Goal: Check status: Check status

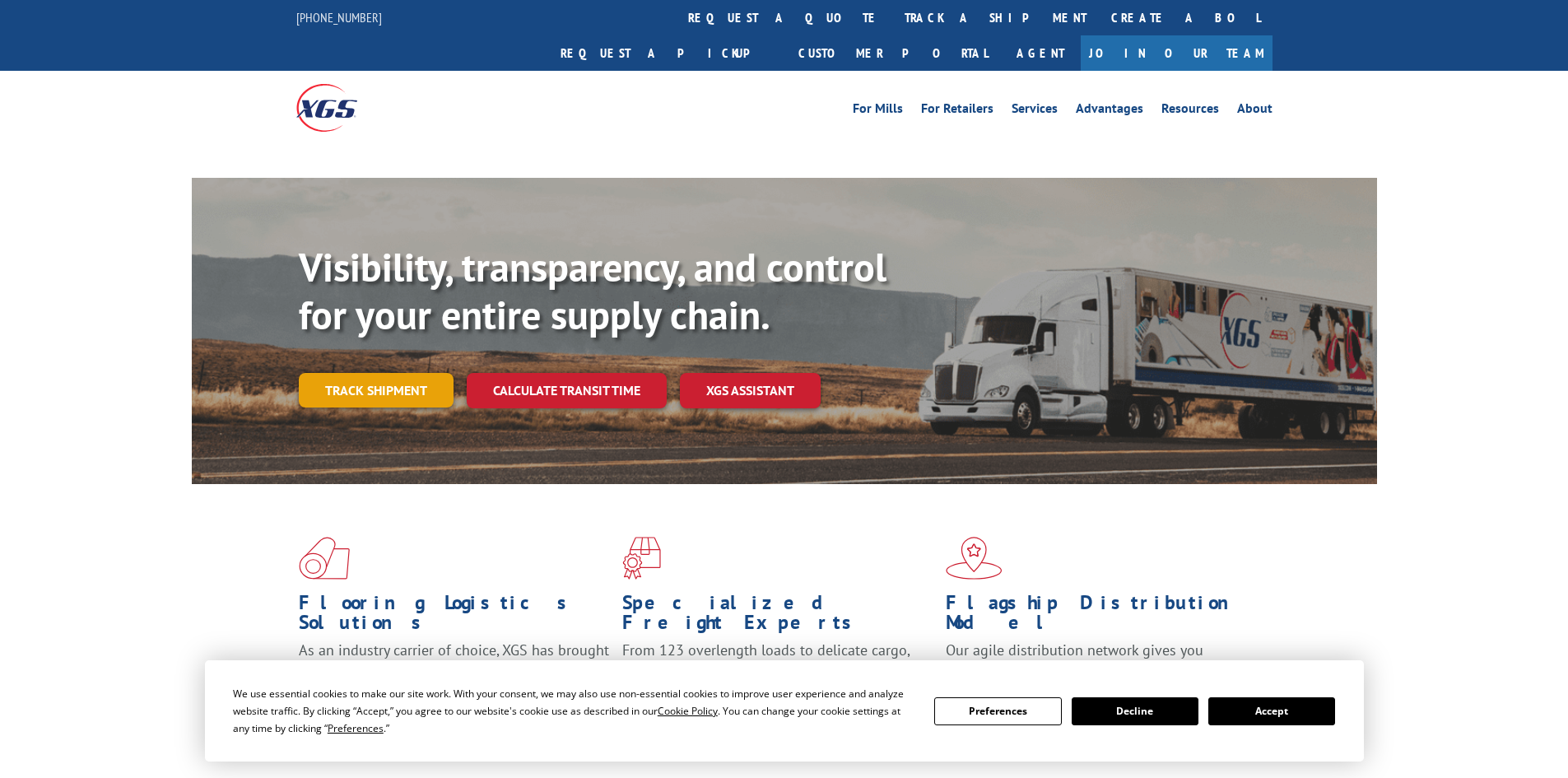
click at [373, 373] on link "Track shipment" at bounding box center [376, 390] width 155 height 34
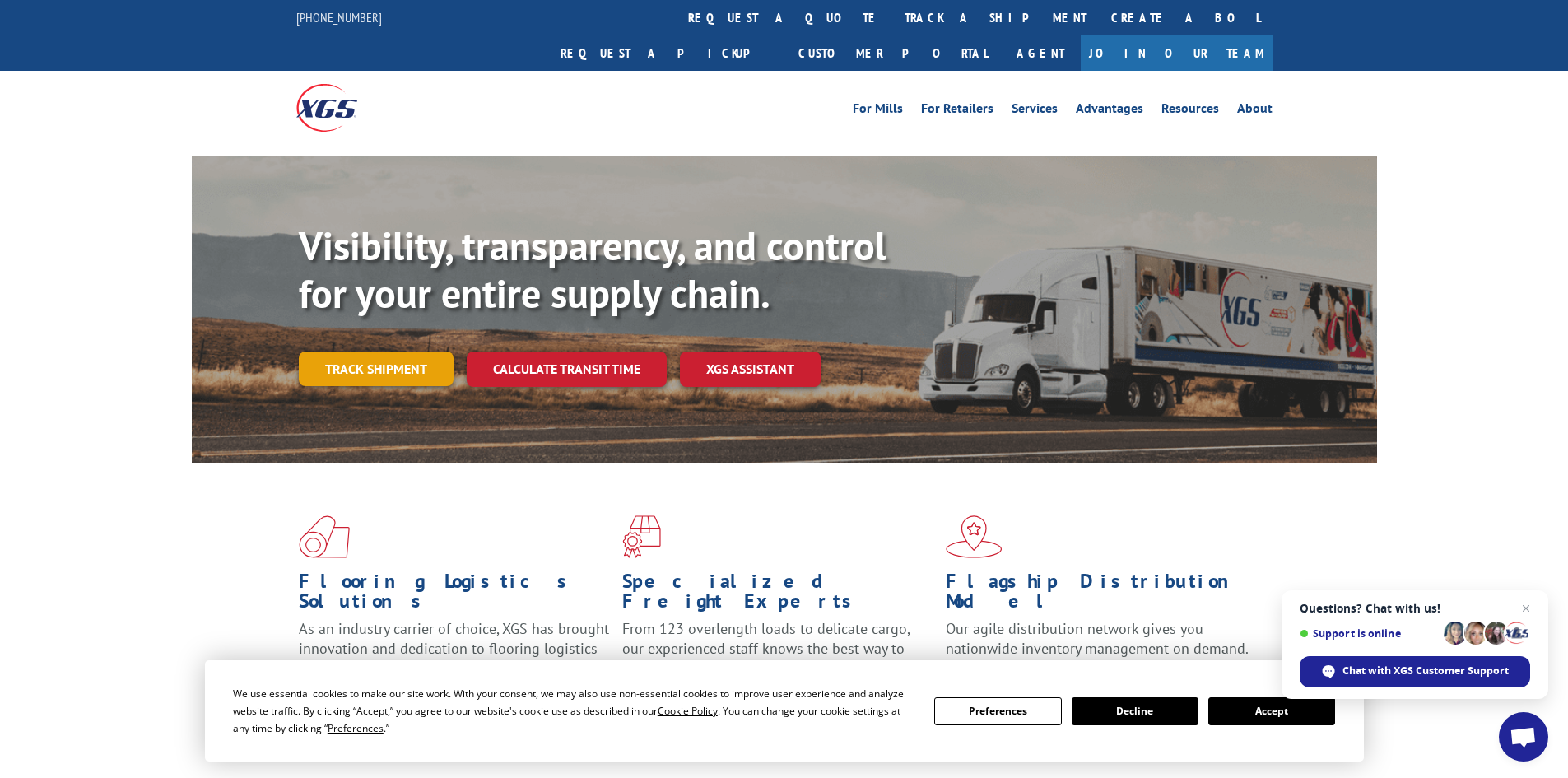
click at [425, 351] on link "Track shipment" at bounding box center [376, 368] width 155 height 34
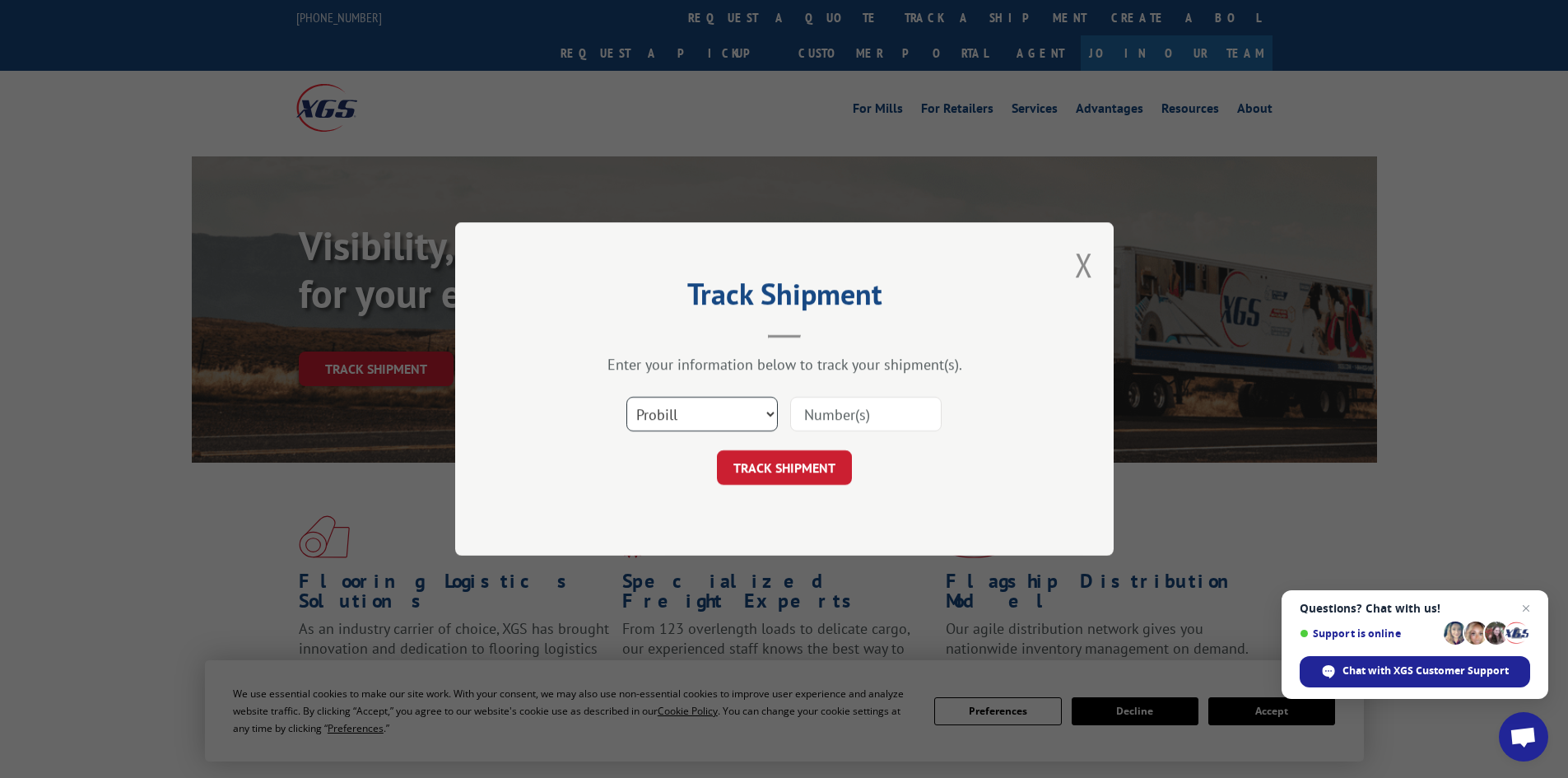
click at [687, 415] on select "Select category... Probill BOL PO" at bounding box center [701, 414] width 152 height 34
select select "bol"
click at [626, 397] on select "Select category... Probill BOL PO" at bounding box center [701, 414] width 152 height 34
click at [852, 422] on input at bounding box center [866, 414] width 152 height 34
paste input "74448671"
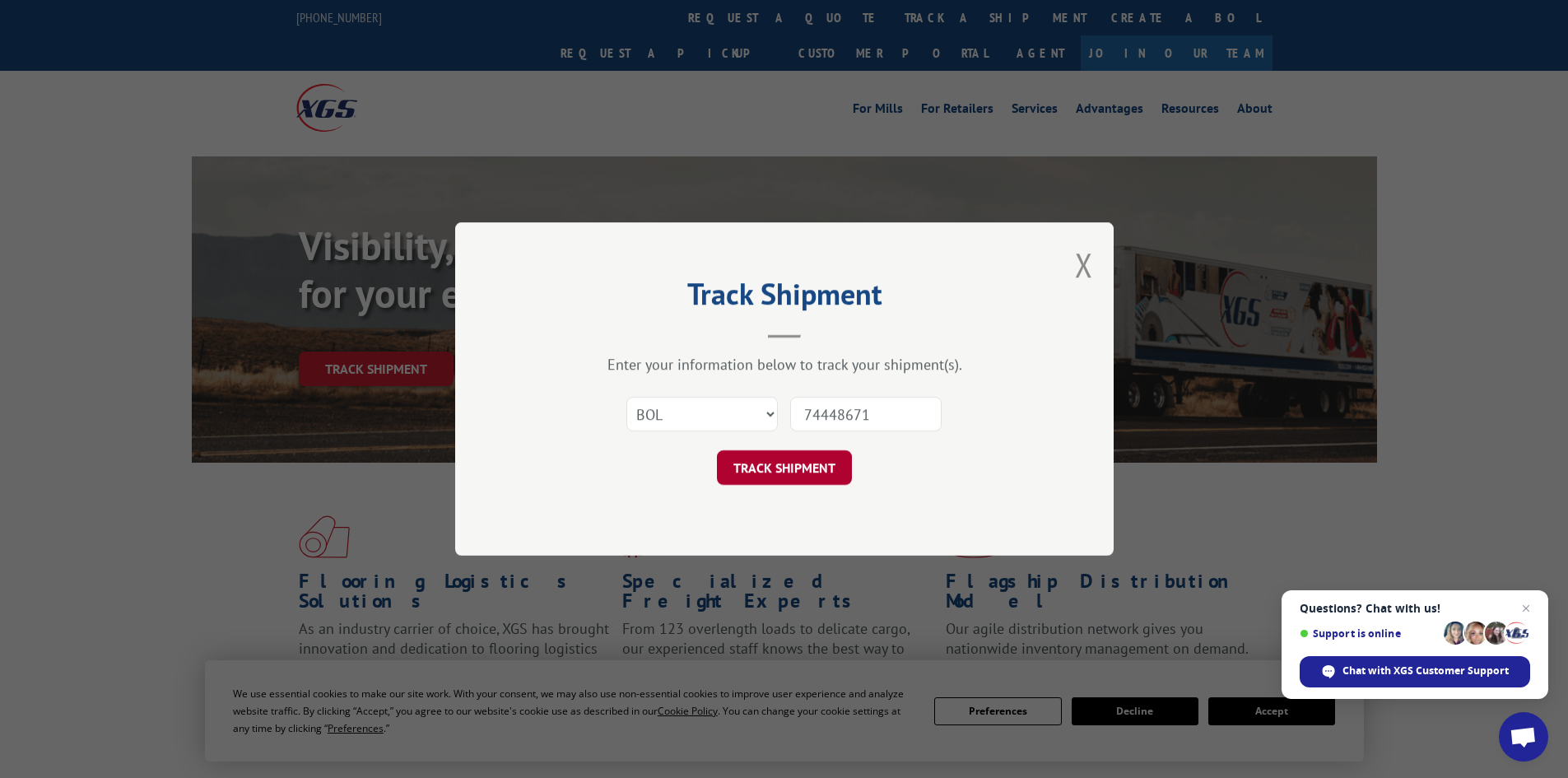
type input "74448671"
click at [827, 473] on button "TRACK SHIPMENT" at bounding box center [785, 467] width 135 height 34
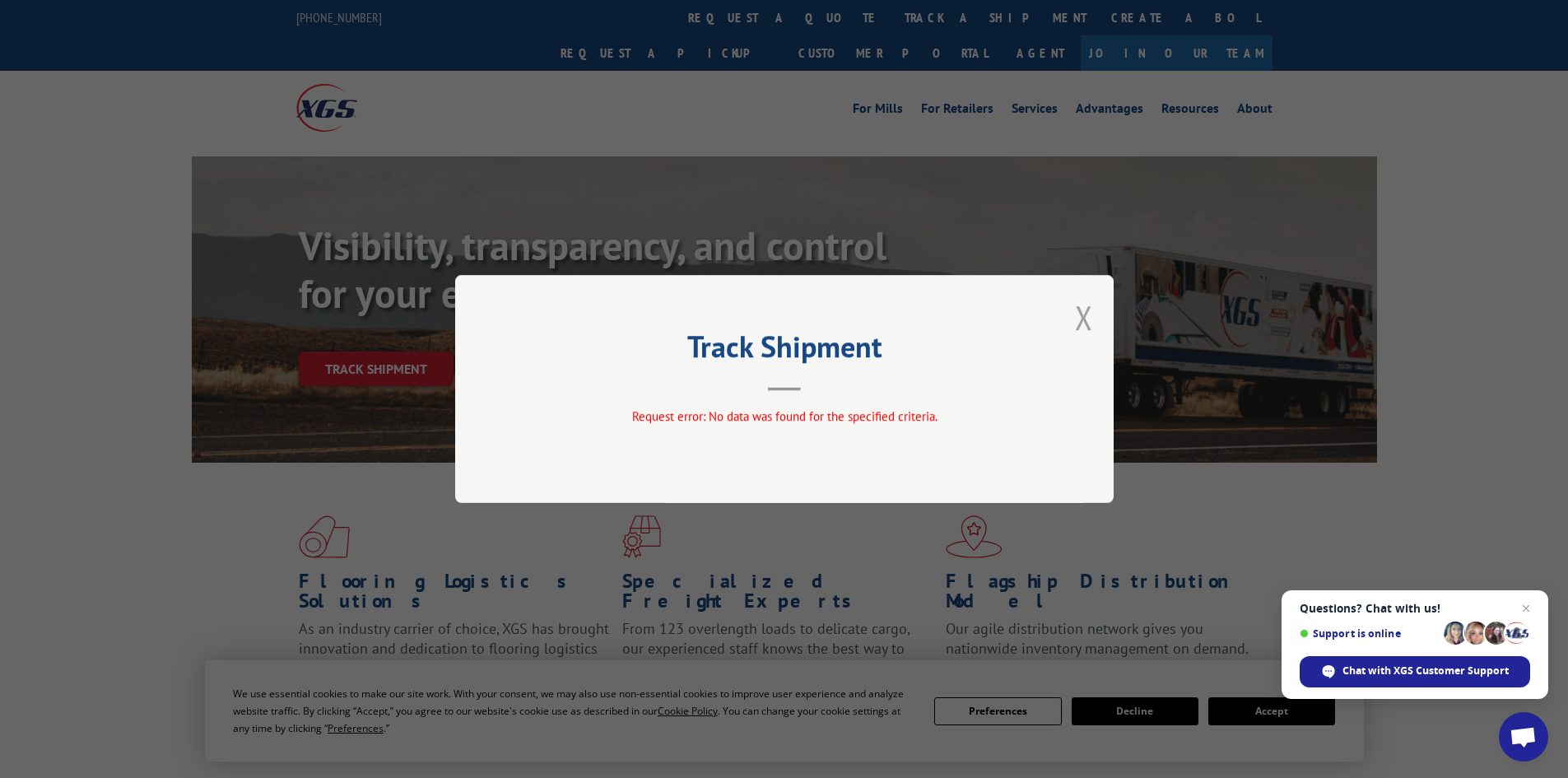
click at [1077, 297] on button "Close modal" at bounding box center [1083, 318] width 18 height 44
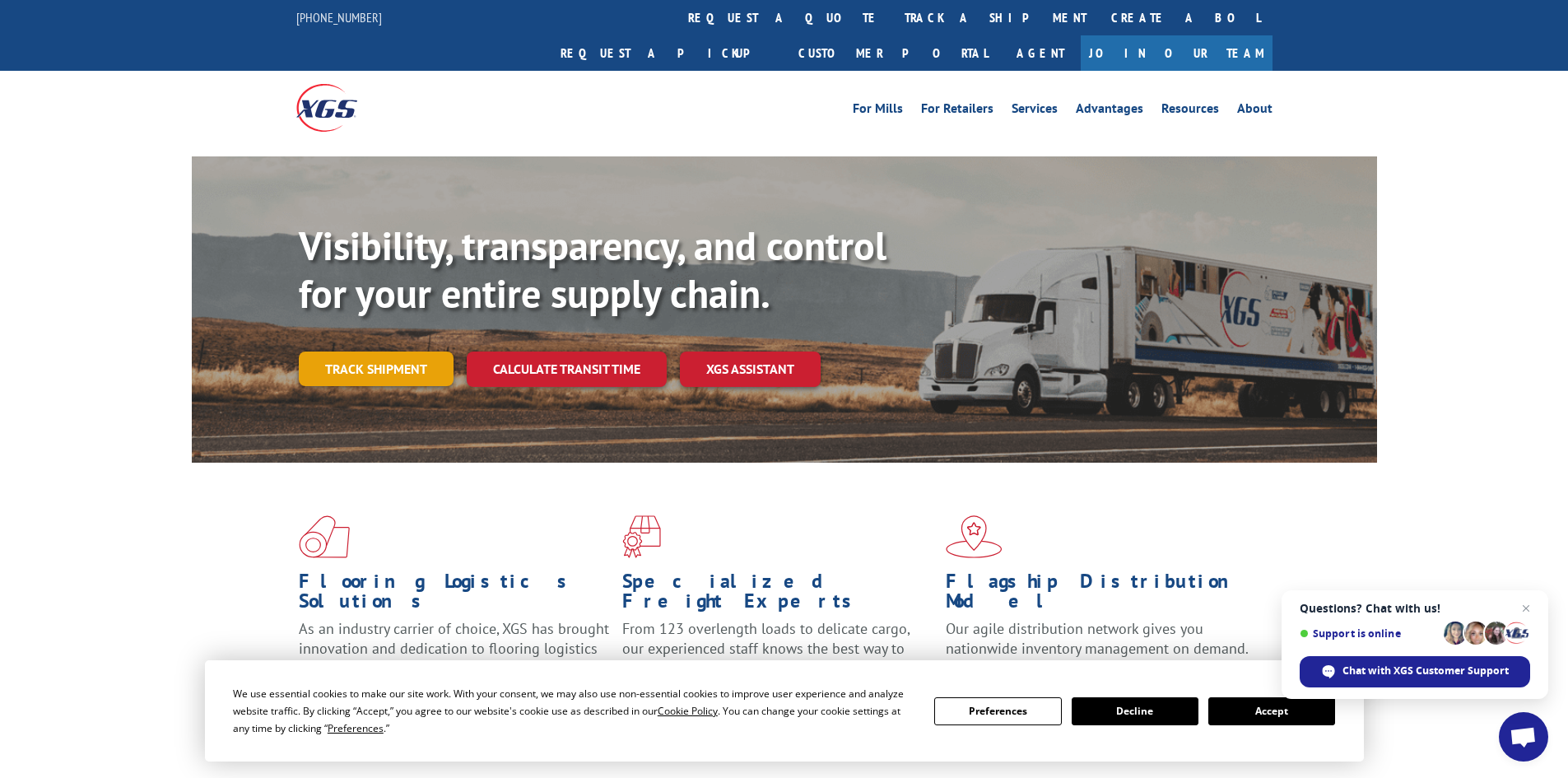
click at [419, 351] on link "Track shipment" at bounding box center [376, 368] width 155 height 34
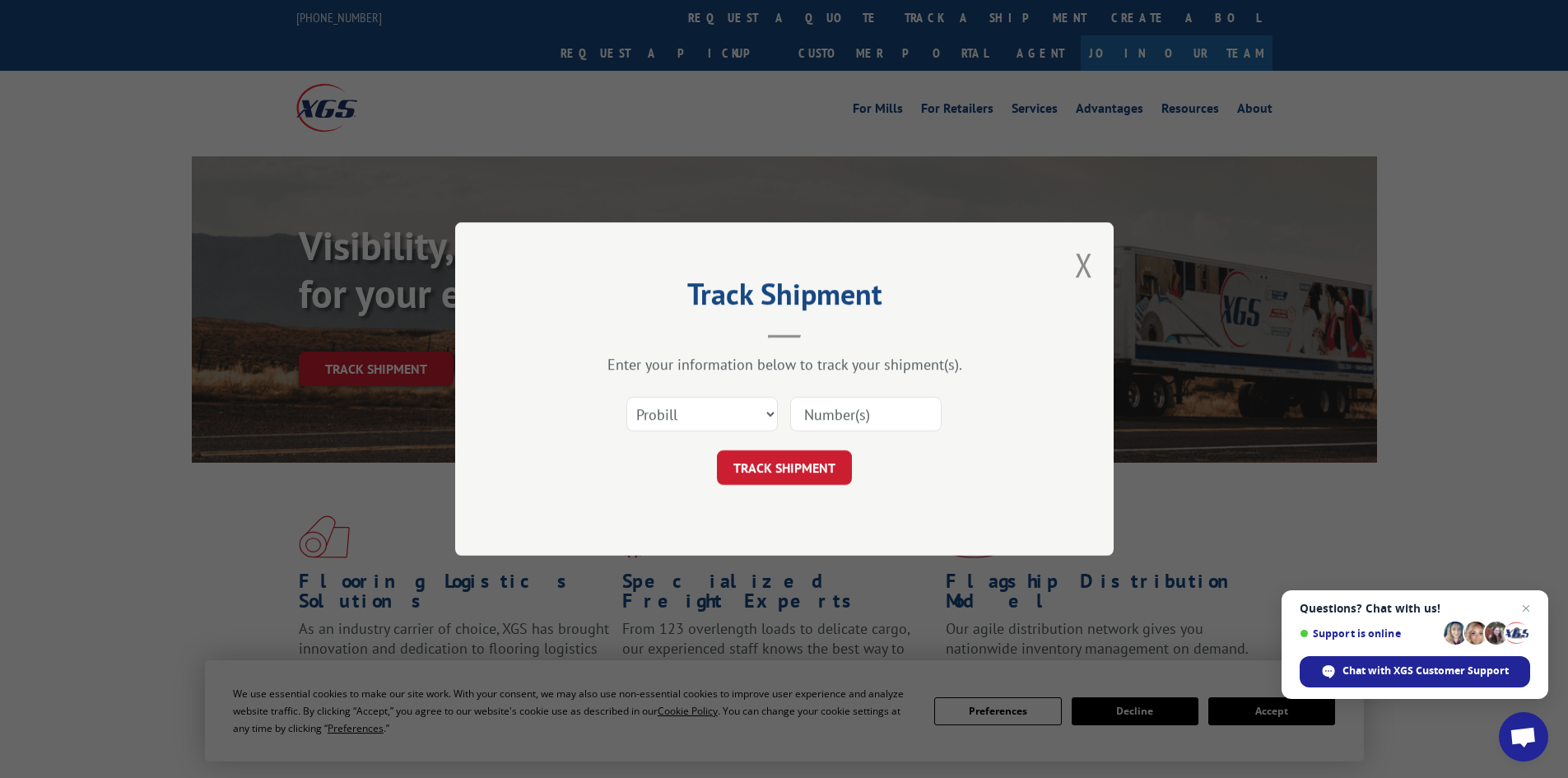
click at [793, 404] on input at bounding box center [866, 414] width 152 height 34
paste input "5044699"
type input "5044699"
click at [766, 417] on select "Select category... Probill BOL PO" at bounding box center [701, 414] width 152 height 34
select select "bol"
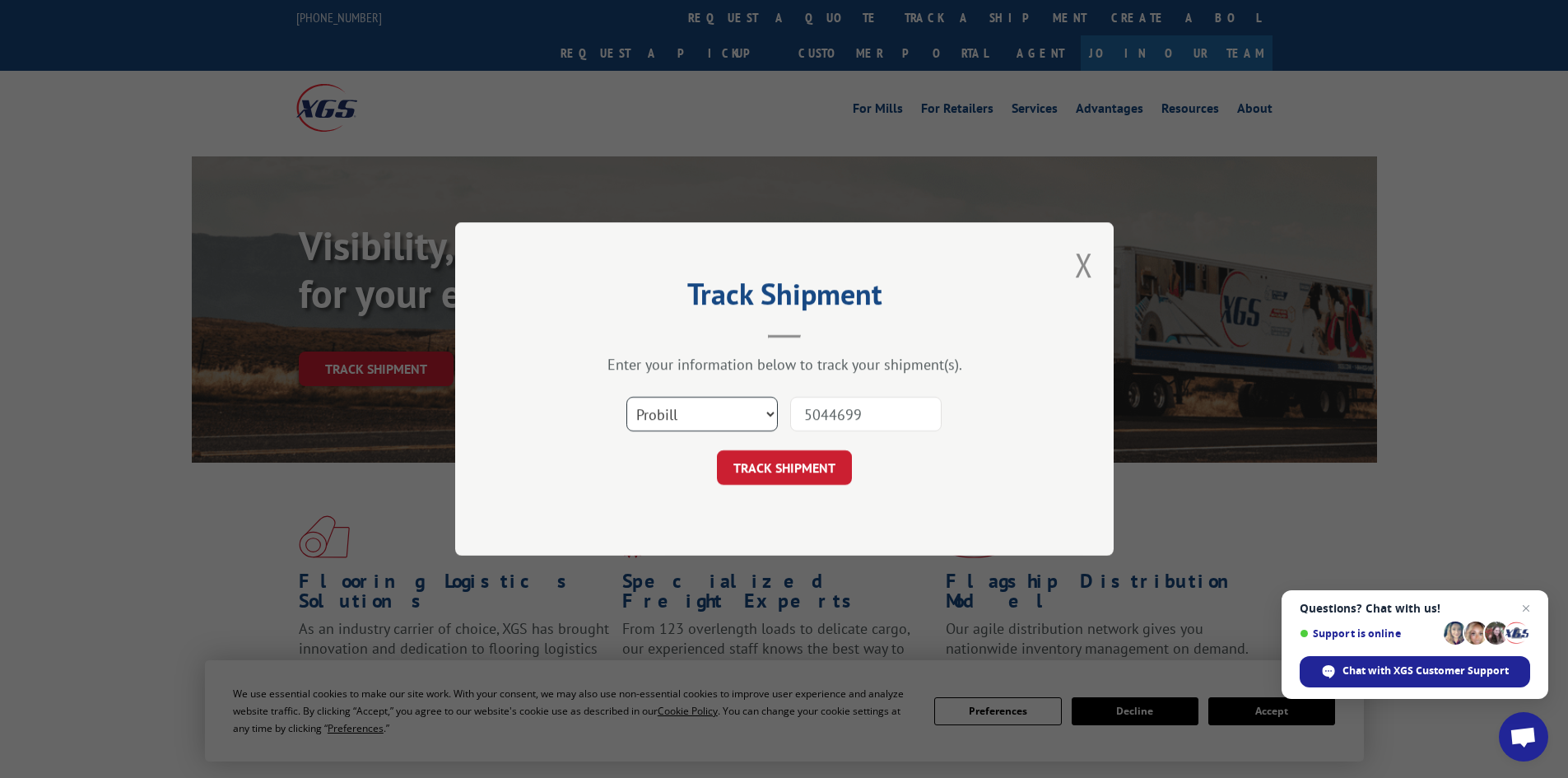
click at [626, 397] on select "Select category... Probill BOL PO" at bounding box center [701, 414] width 152 height 34
click at [794, 474] on button "TRACK SHIPMENT" at bounding box center [785, 467] width 135 height 34
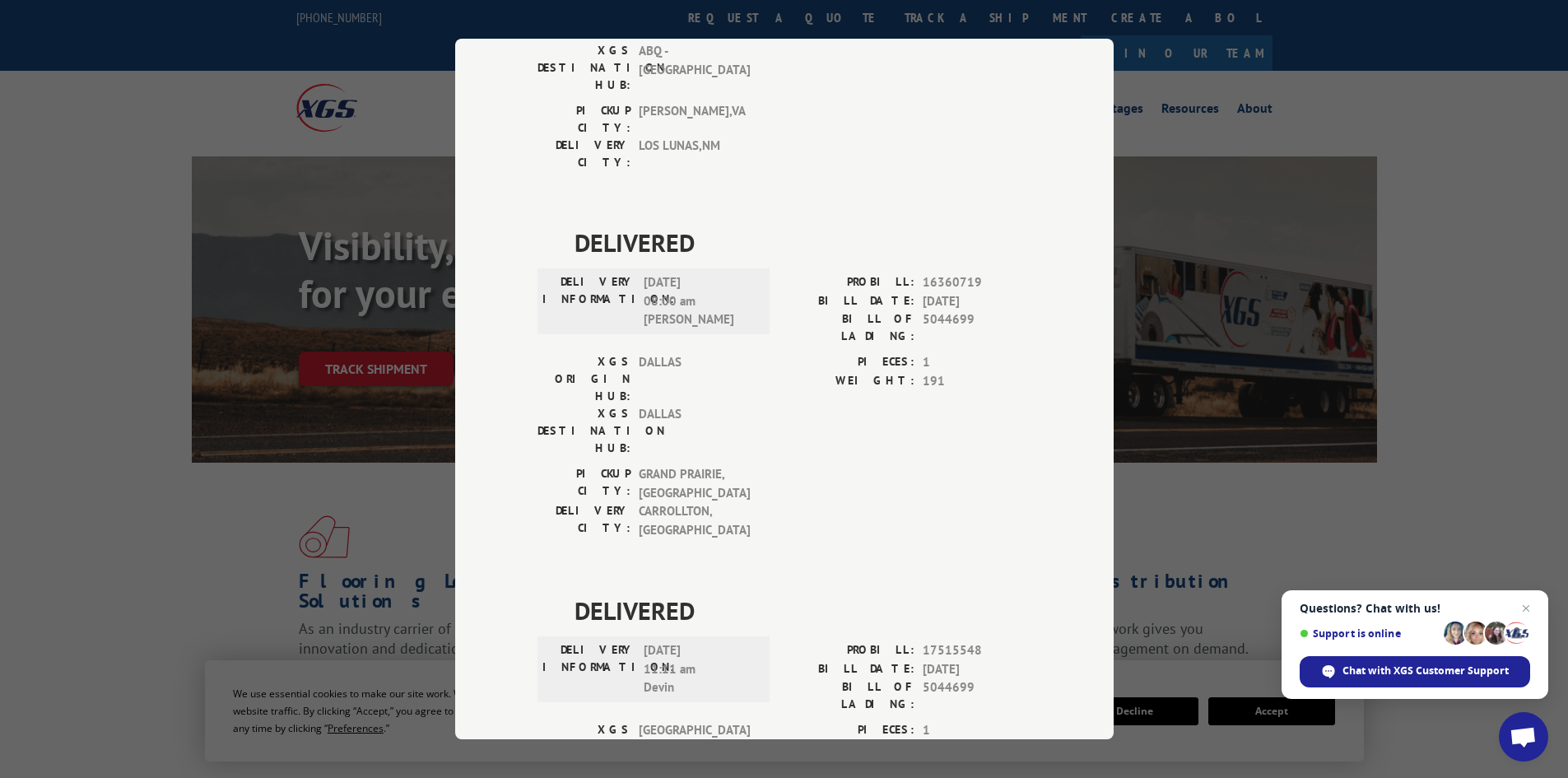
scroll to position [313, 0]
drag, startPoint x: 989, startPoint y: 455, endPoint x: 916, endPoint y: 463, distance: 73.4
click at [916, 639] on div "PROBILL: 17515548" at bounding box center [907, 649] width 247 height 19
copy span "17515548"
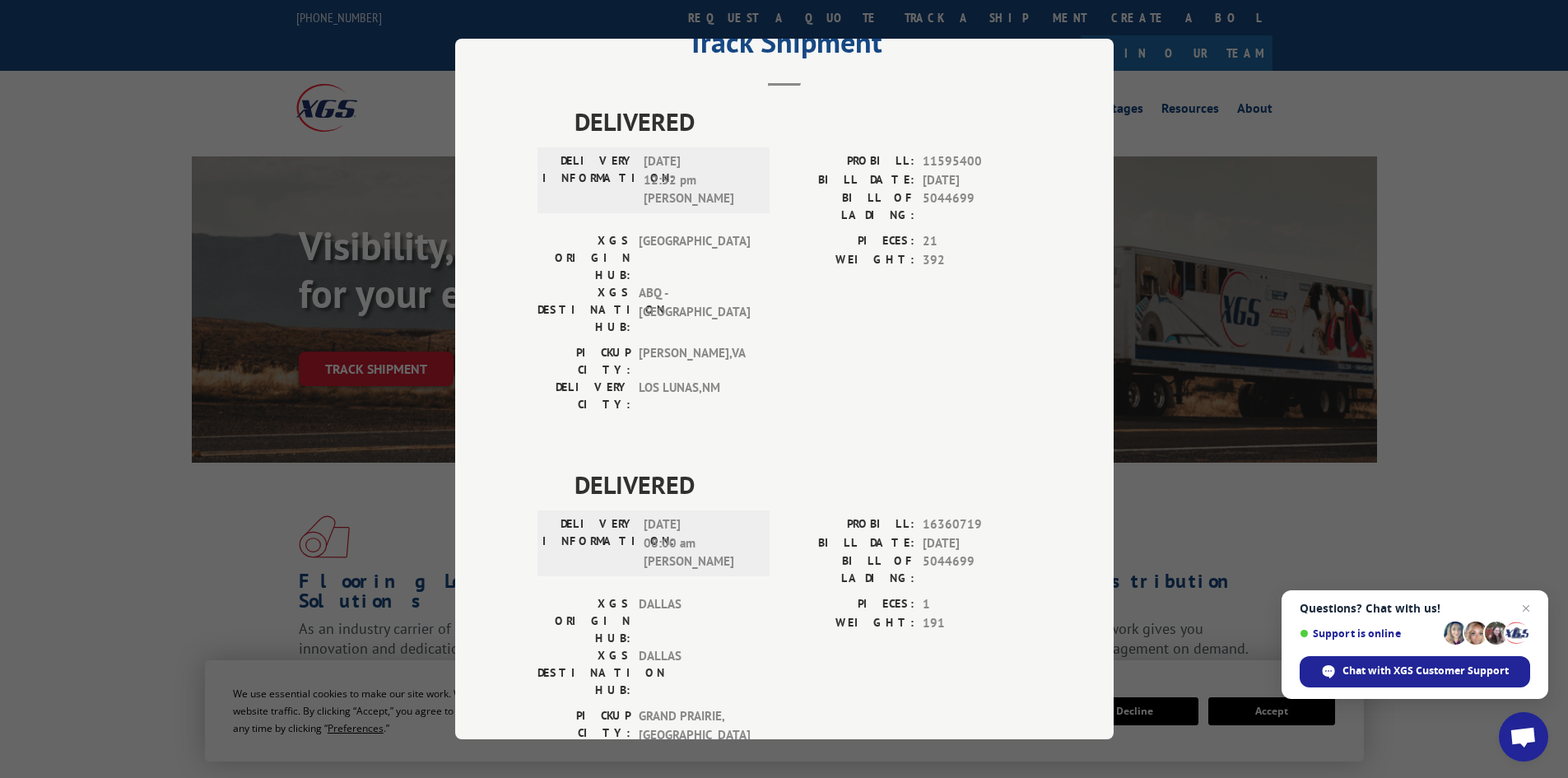
scroll to position [0, 0]
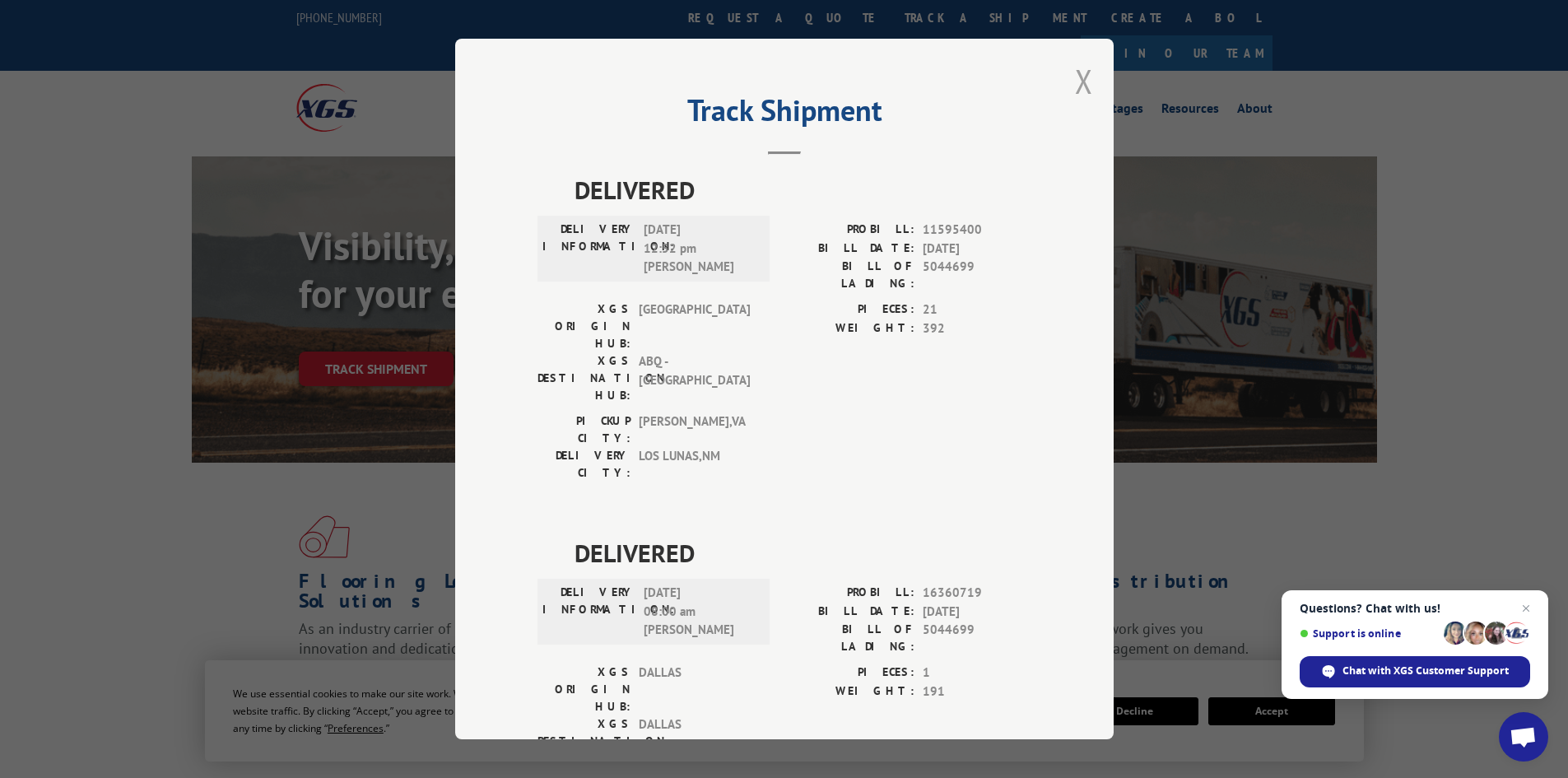
click at [1082, 70] on button "Close modal" at bounding box center [1083, 82] width 18 height 44
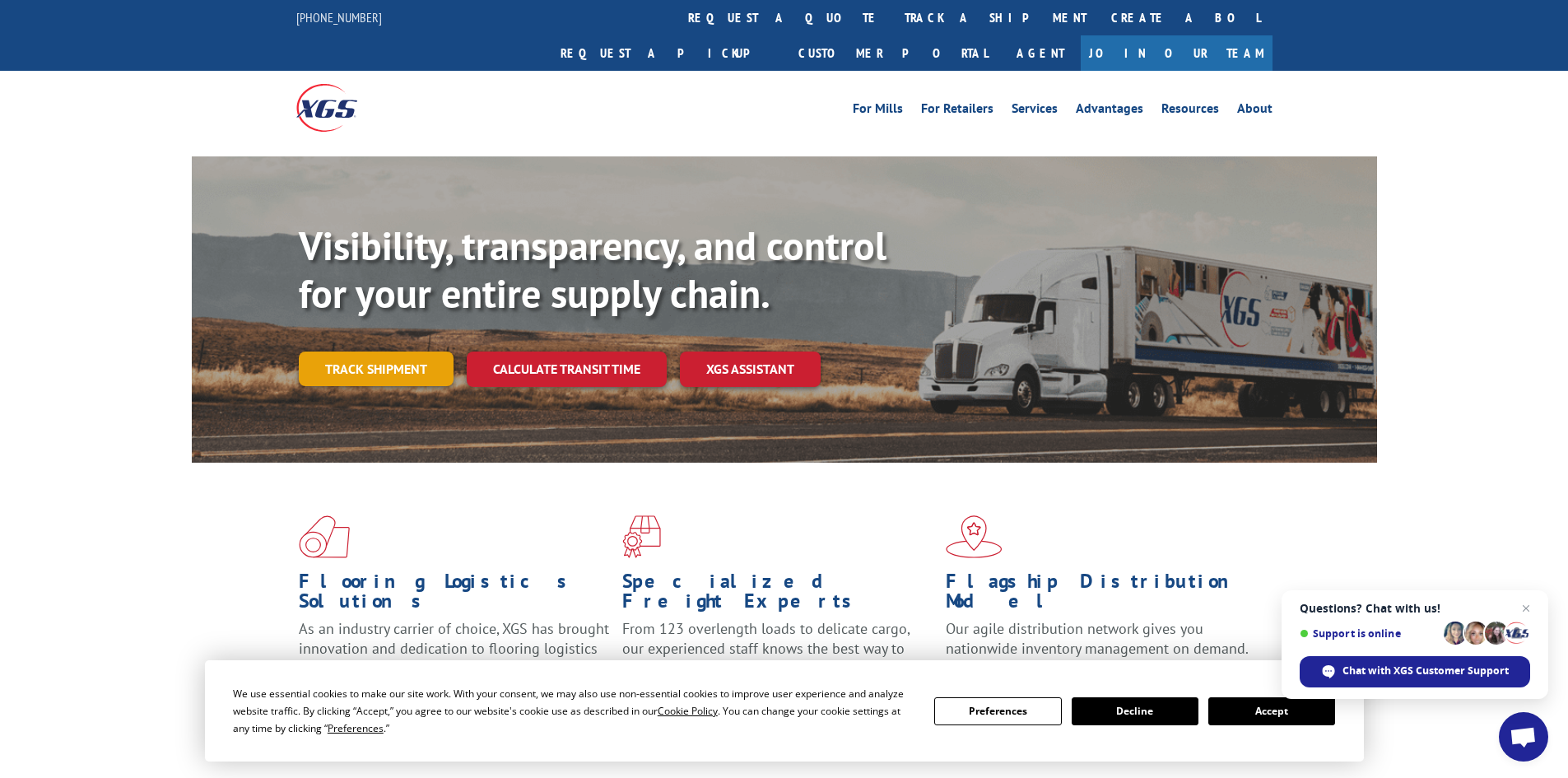
click at [302, 351] on link "Track shipment" at bounding box center [376, 368] width 155 height 34
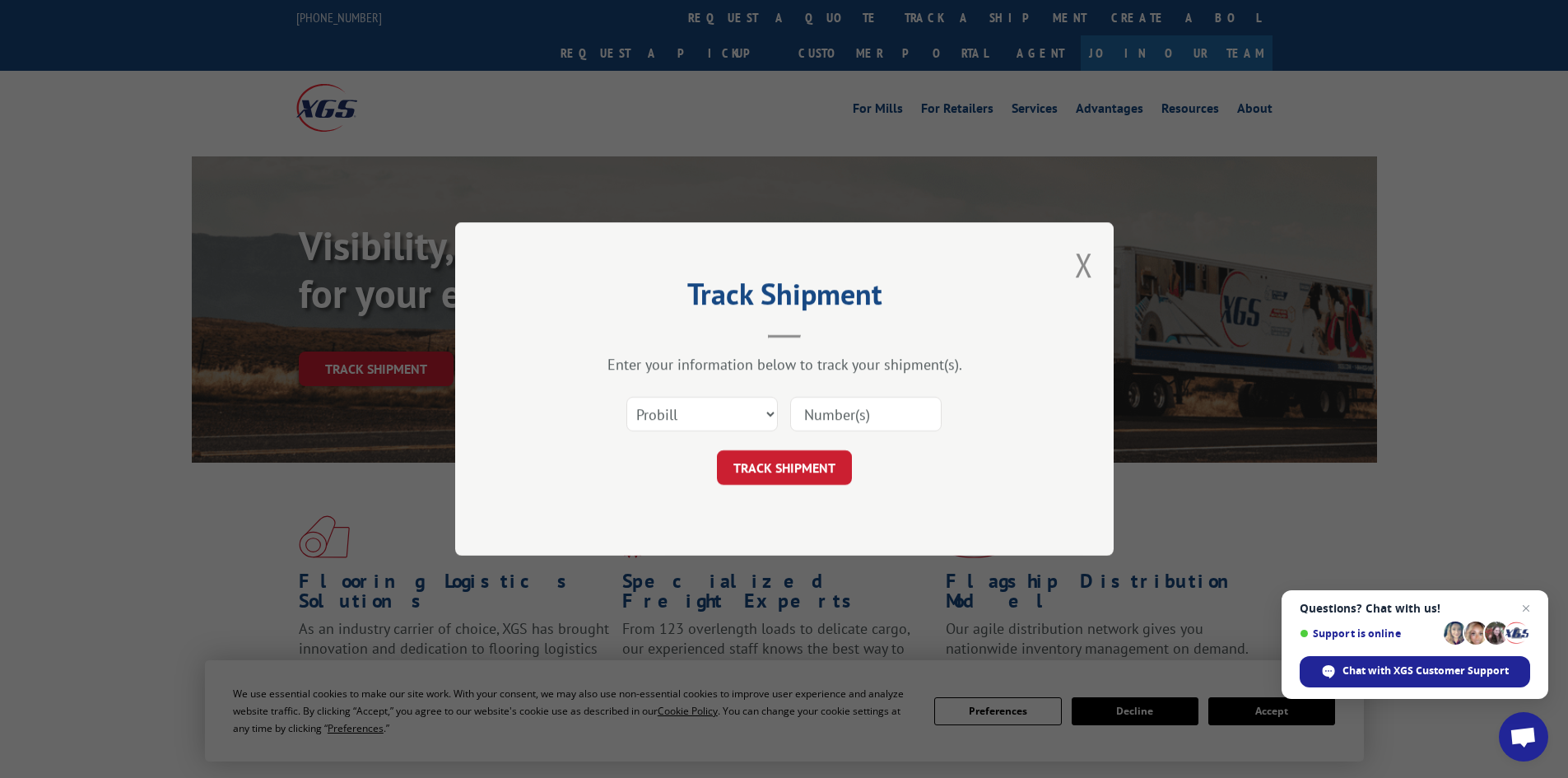
click at [881, 406] on input at bounding box center [866, 414] width 152 height 34
paste input "17515548"
type input "17515548"
click at [812, 476] on button "TRACK SHIPMENT" at bounding box center [785, 467] width 135 height 34
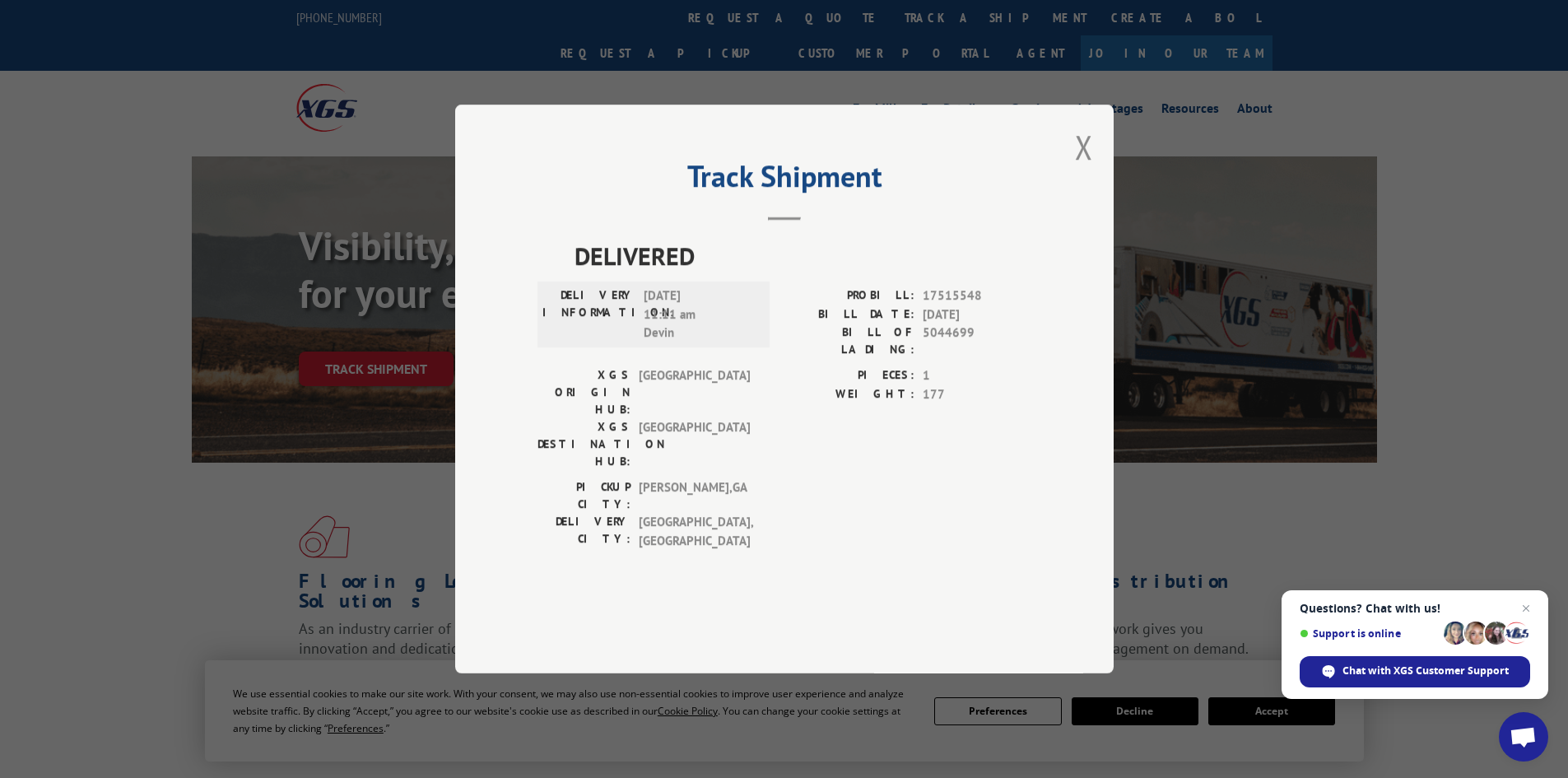
click at [1274, 284] on div "Track Shipment DELIVERED DELIVERY INFORMATION: [DATE] 11:11 am Devin PROBILL: 1…" at bounding box center [784, 389] width 1568 height 778
